Goal: Find specific page/section: Find specific page/section

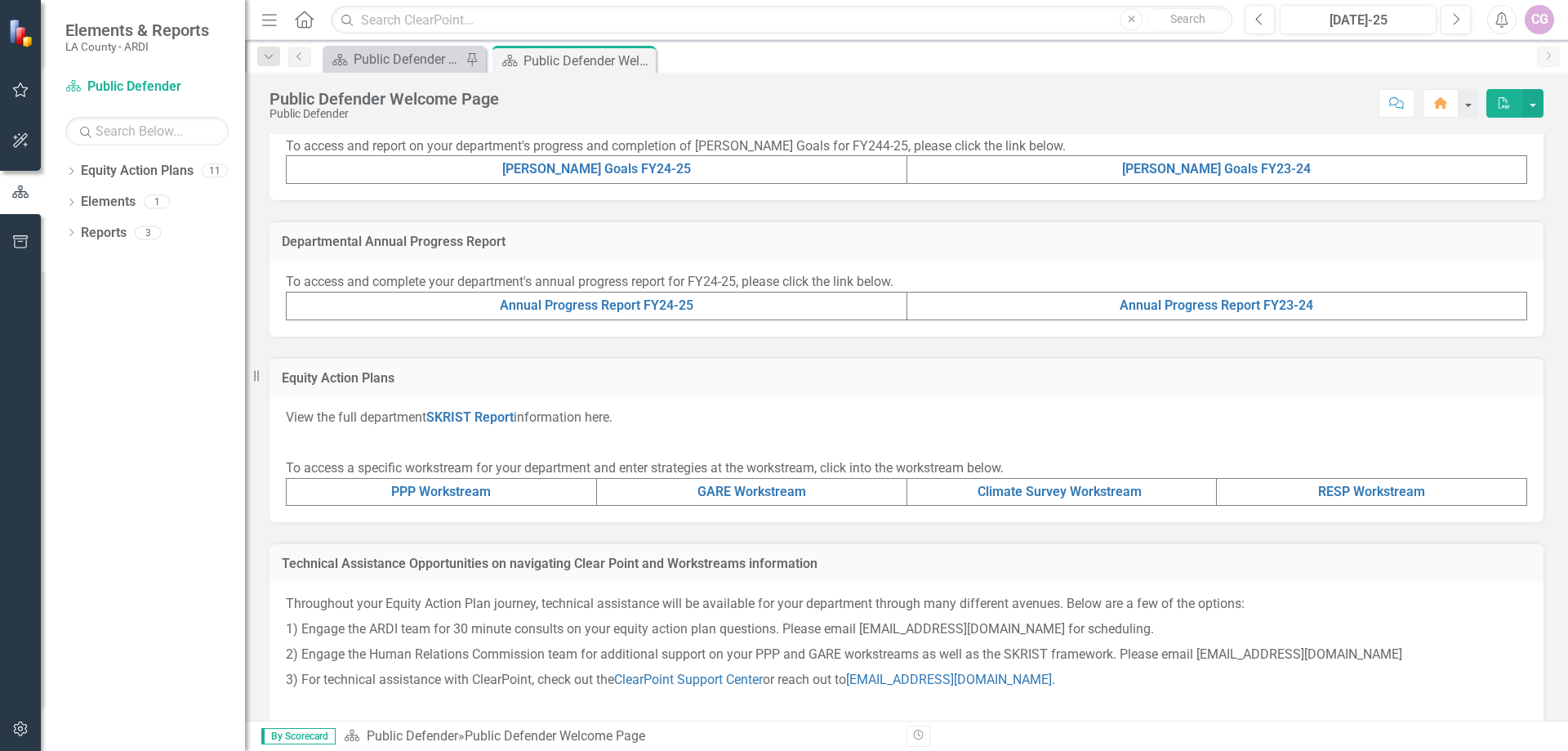
scroll to position [434, 0]
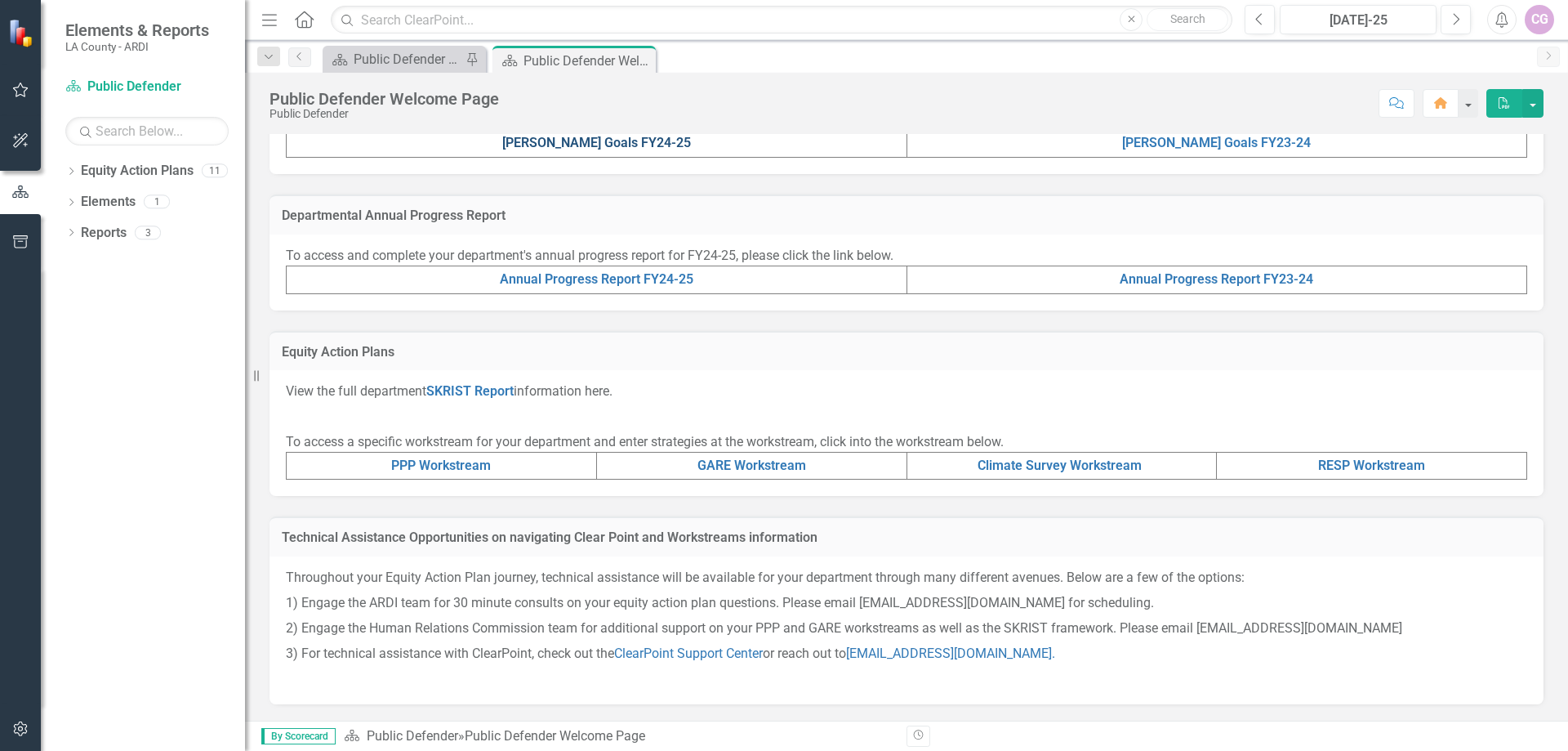
click at [593, 141] on link "[PERSON_NAME] Goals FY24-25" at bounding box center [596, 142] width 189 height 16
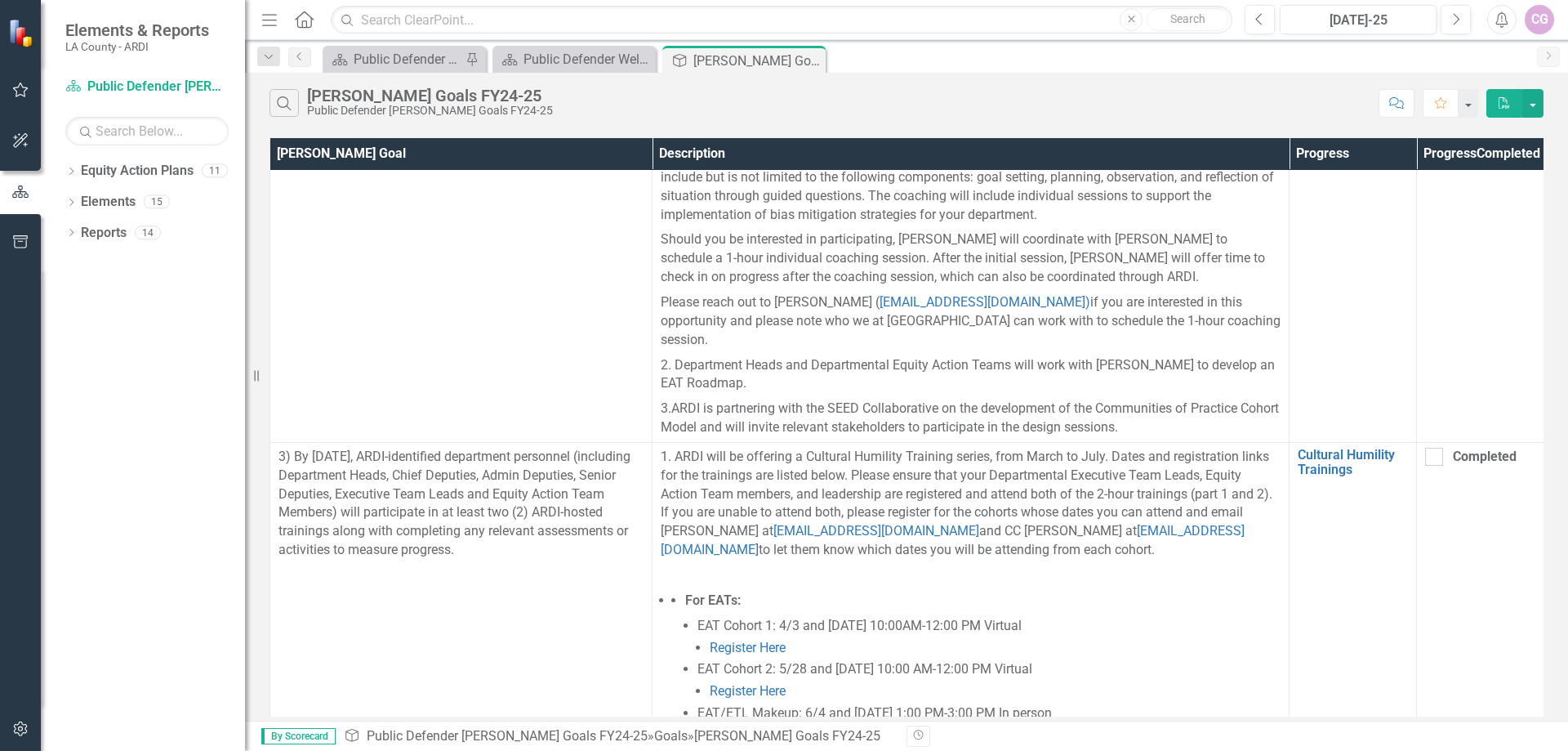
scroll to position [490, 0]
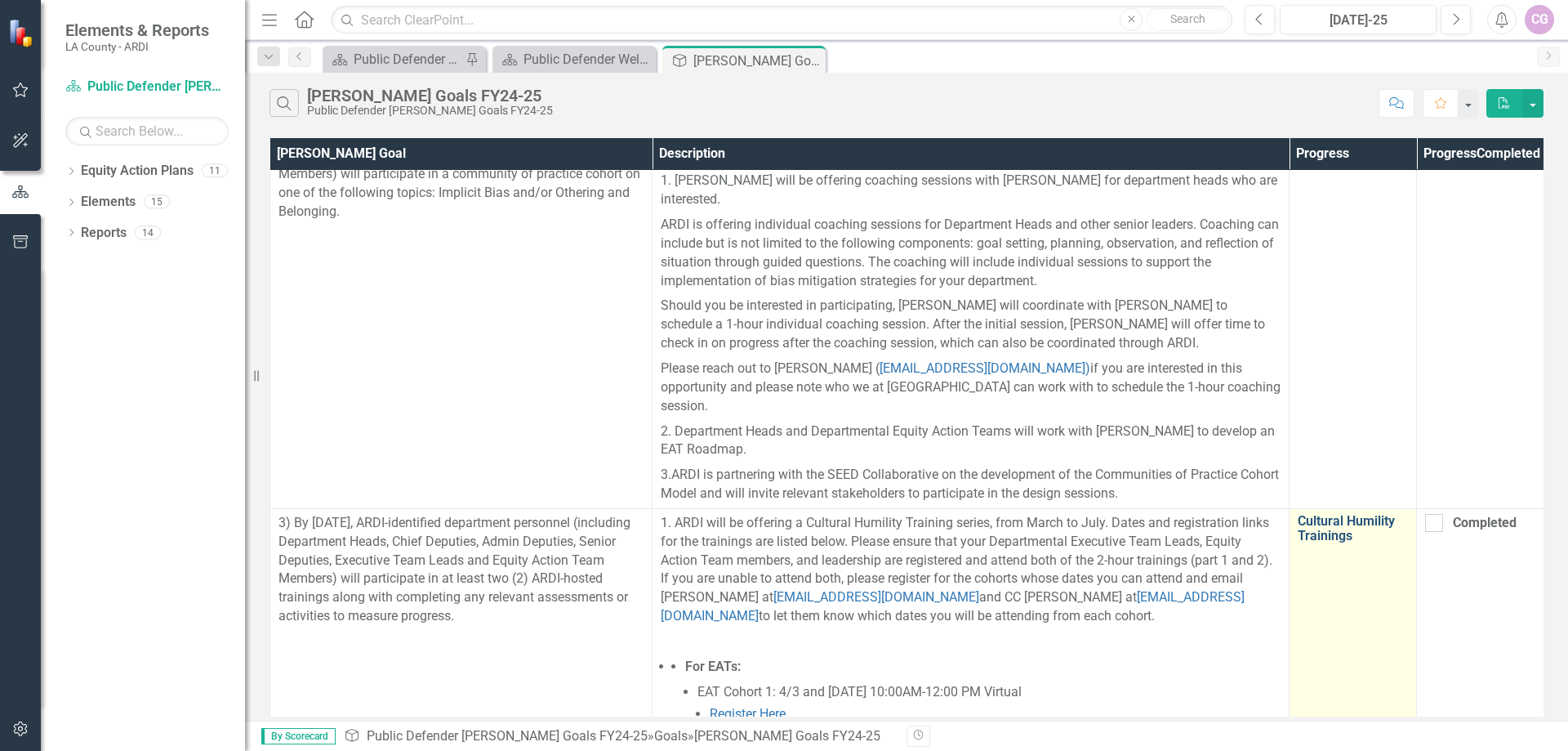
click at [1331, 514] on link "Cultural Humility Trainings" at bounding box center [1353, 528] width 110 height 28
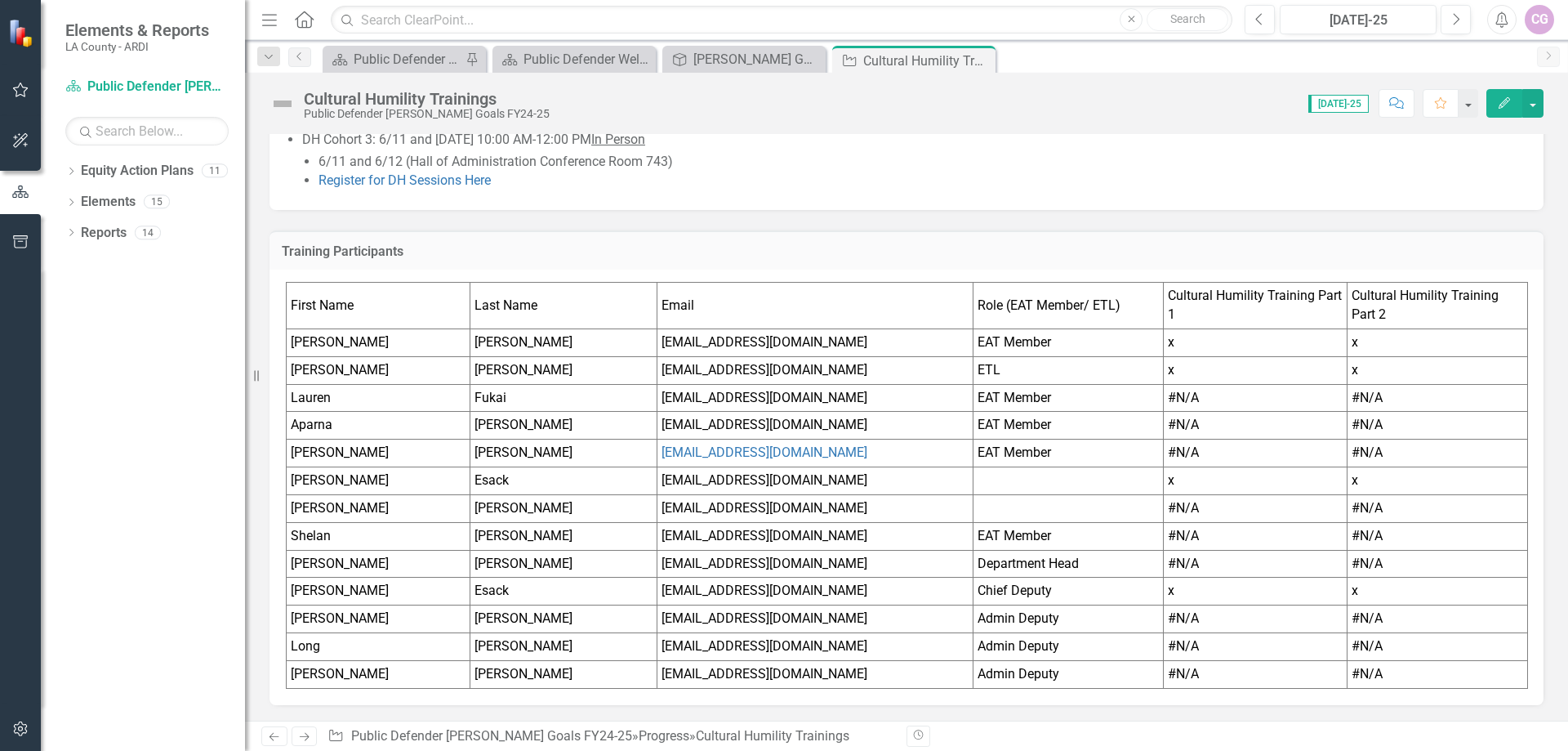
scroll to position [929, 0]
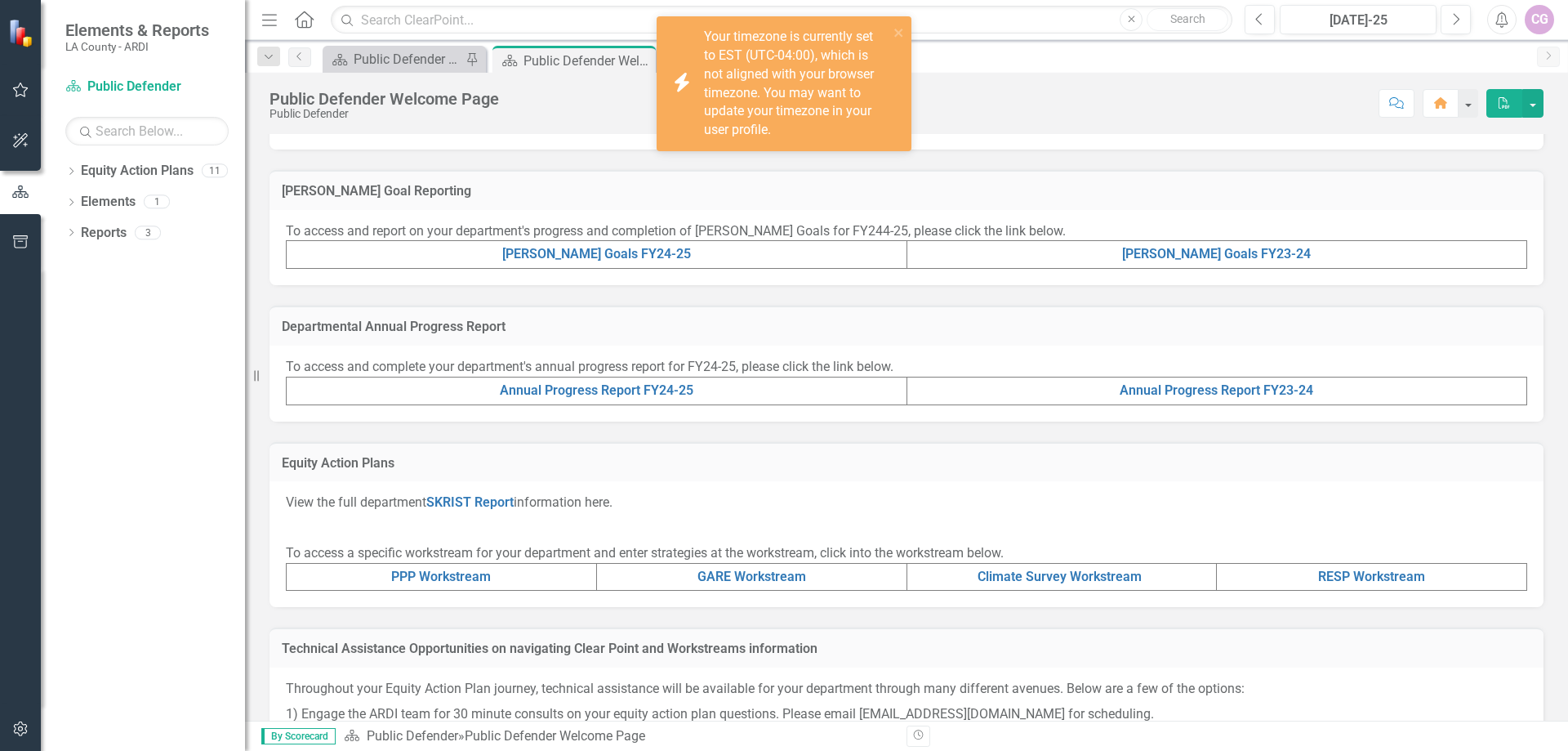
scroll to position [327, 0]
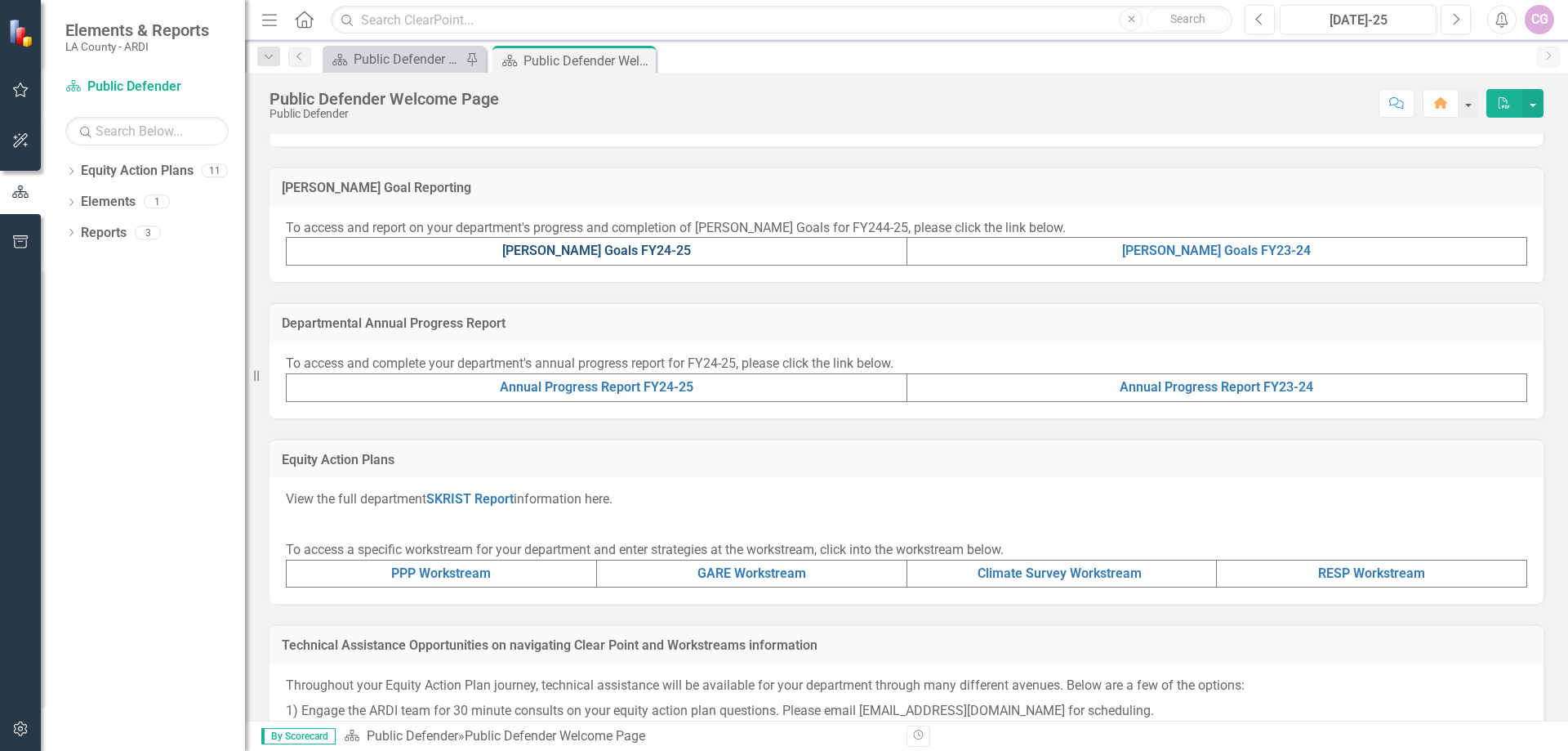
click at [599, 246] on link "[PERSON_NAME] Goals FY24-25" at bounding box center [596, 250] width 189 height 16
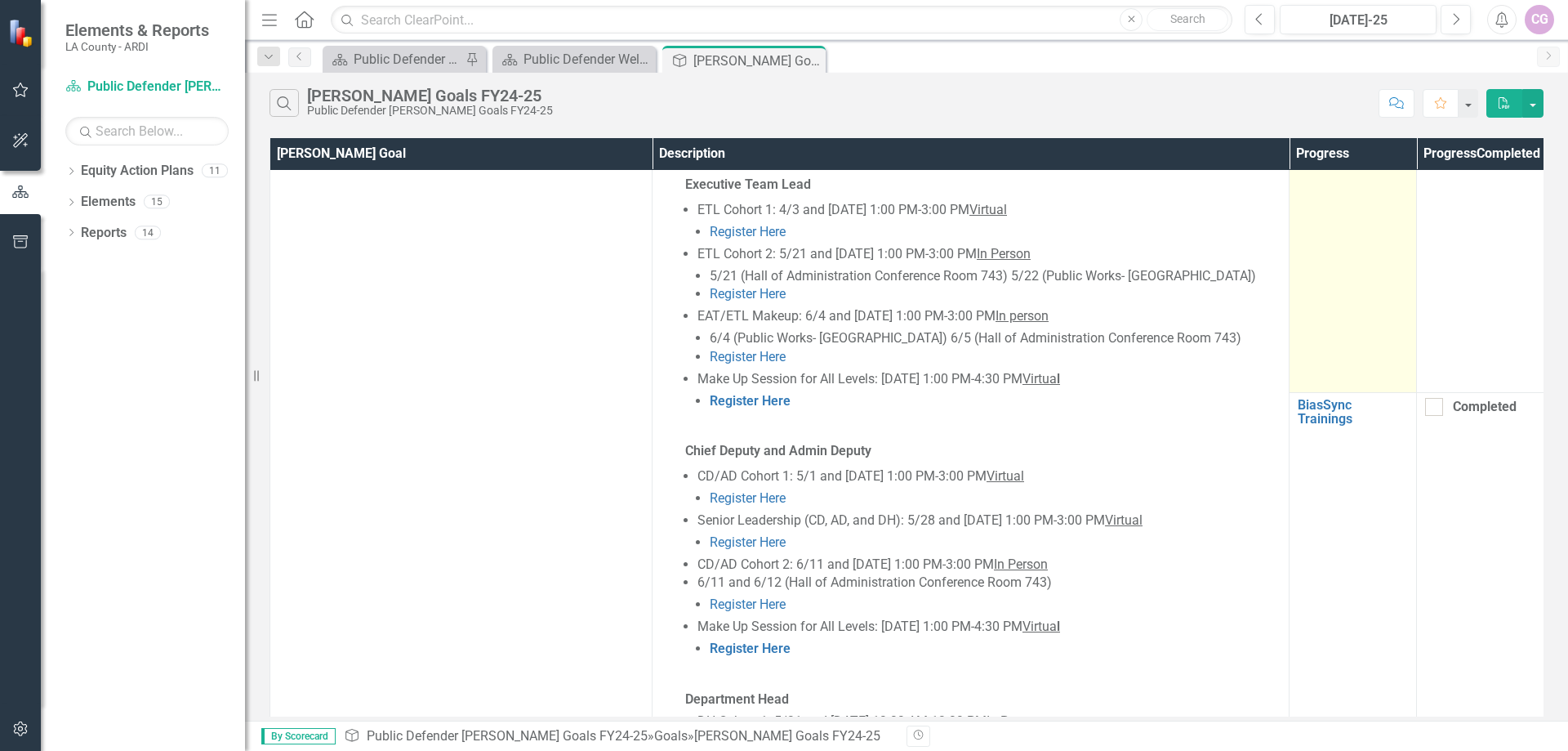
scroll to position [1225, 0]
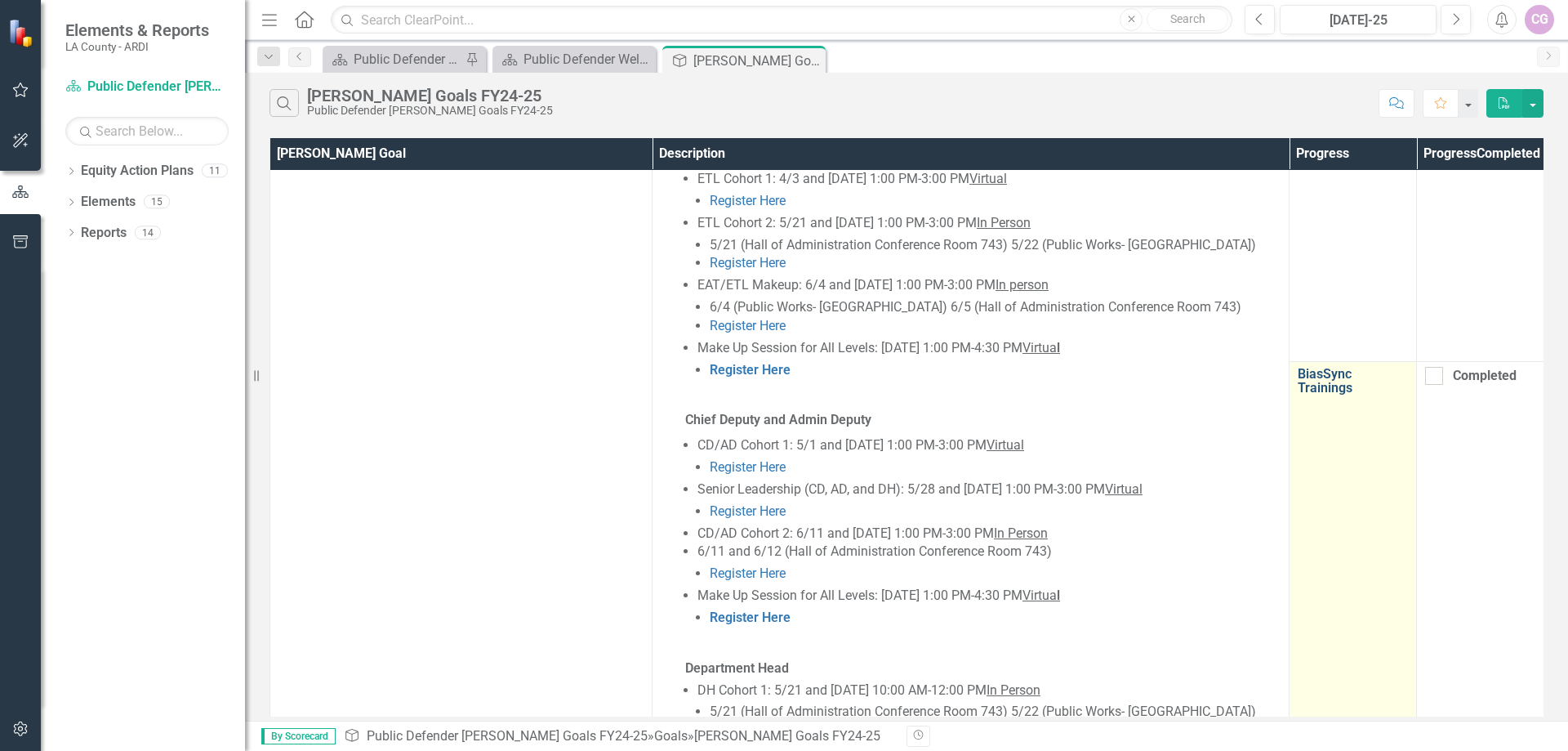
click at [1327, 367] on link "BiasSync Trainings" at bounding box center [1353, 381] width 110 height 28
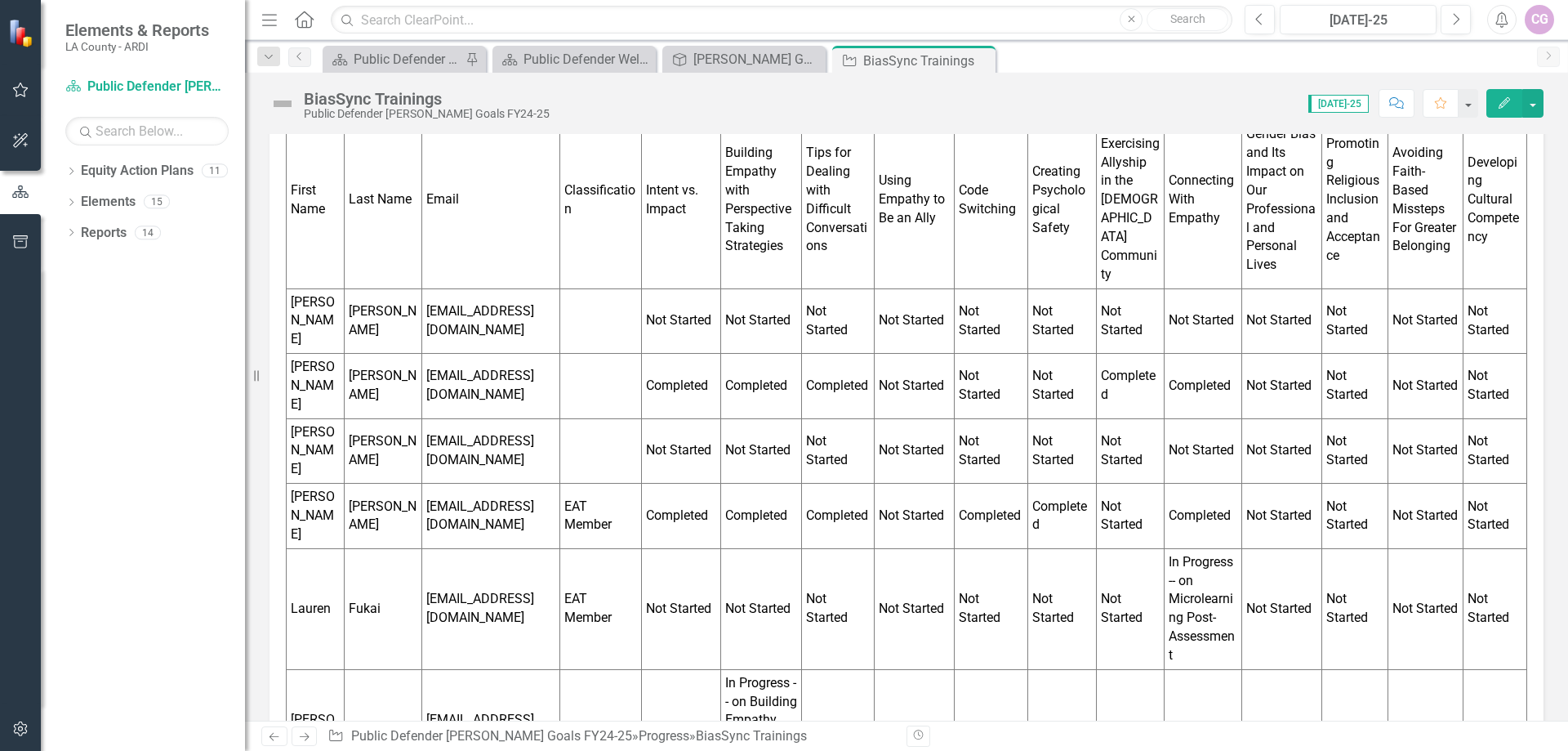
scroll to position [1225, 0]
